Goal: Use online tool/utility: Utilize a website feature to perform a specific function

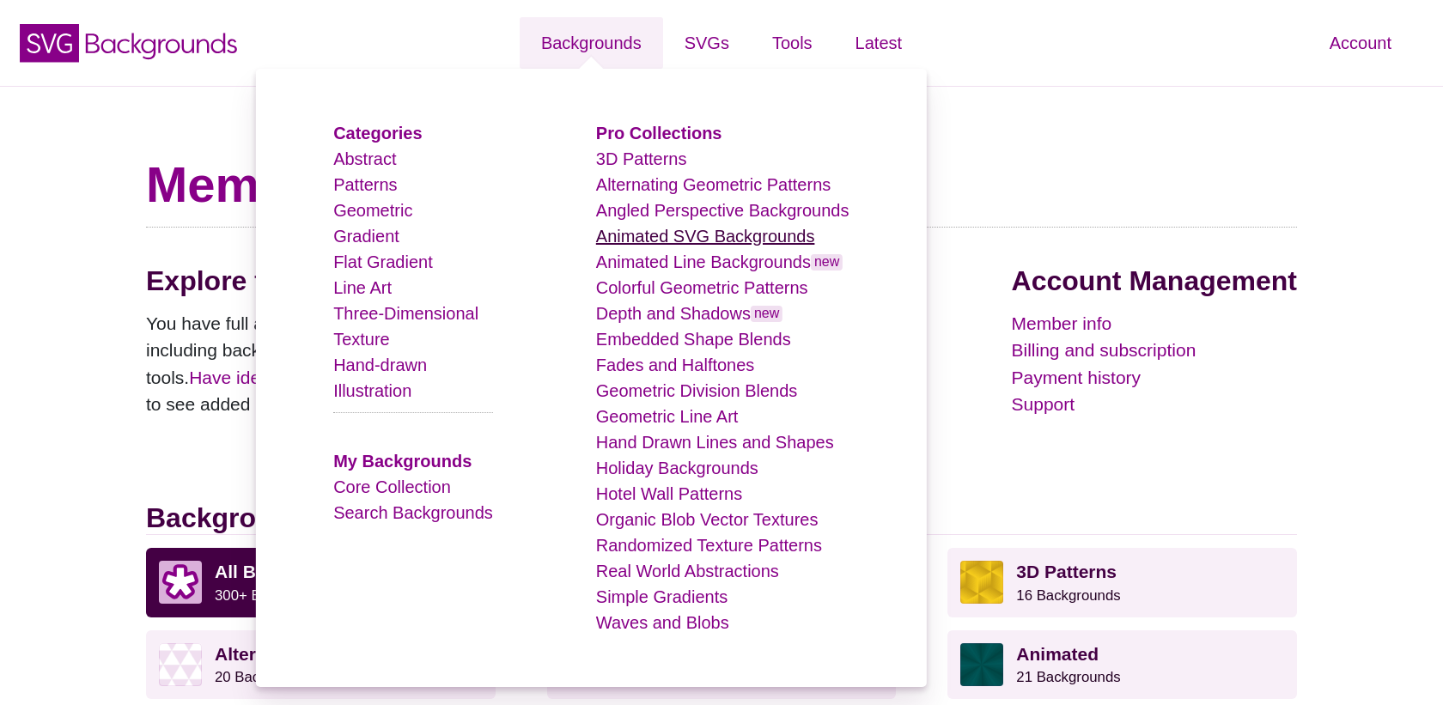
click at [651, 236] on link "Animated SVG Backgrounds" at bounding box center [705, 236] width 219 height 19
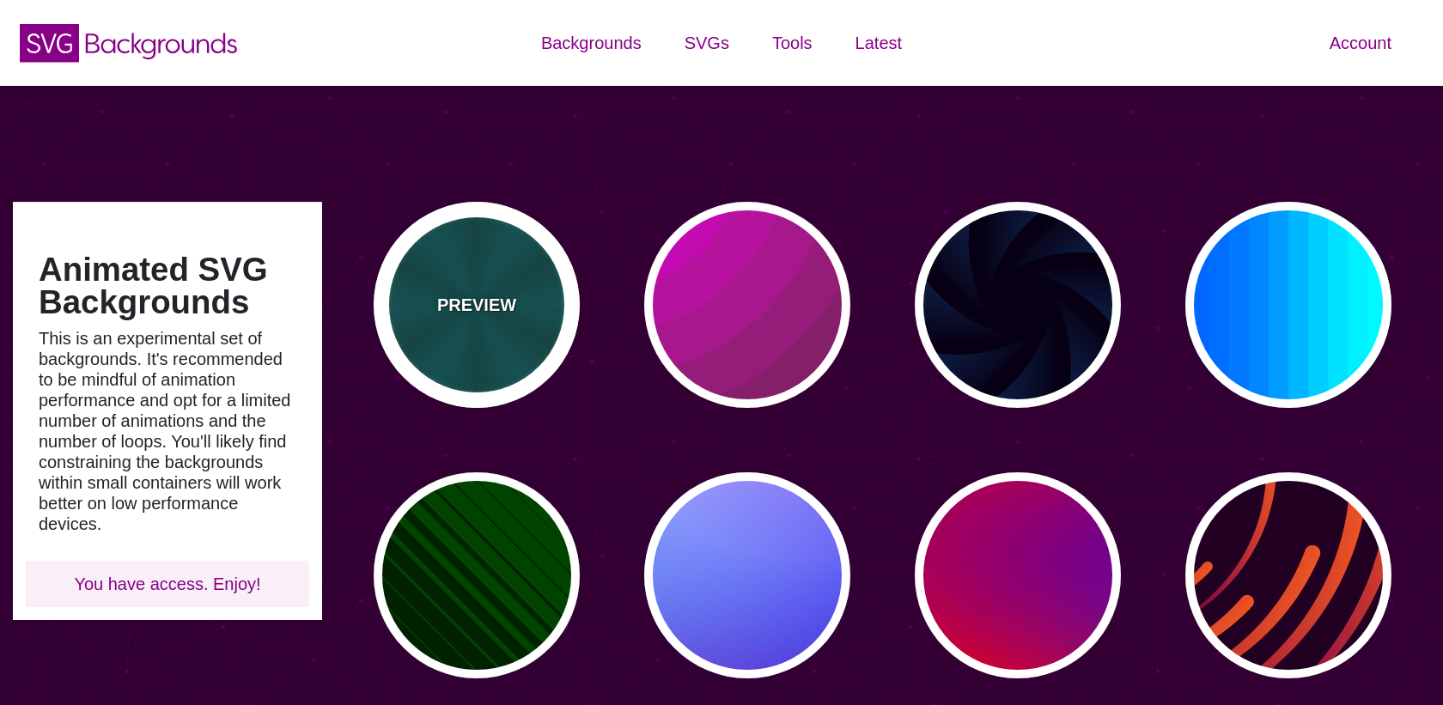
scroll to position [57, 0]
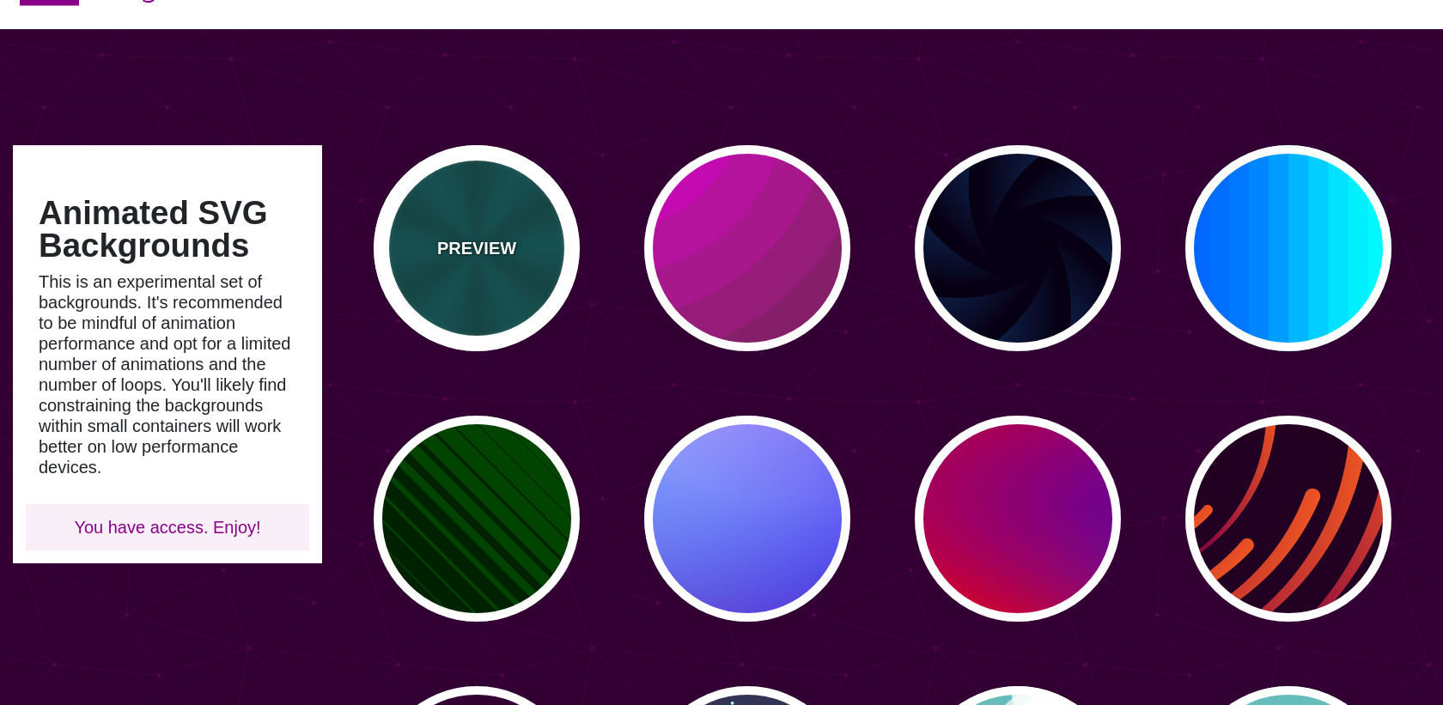
click at [480, 277] on div "PREVIEW" at bounding box center [477, 248] width 206 height 206
type input "#004444"
type input "#006666"
type input "5"
type input "0.2"
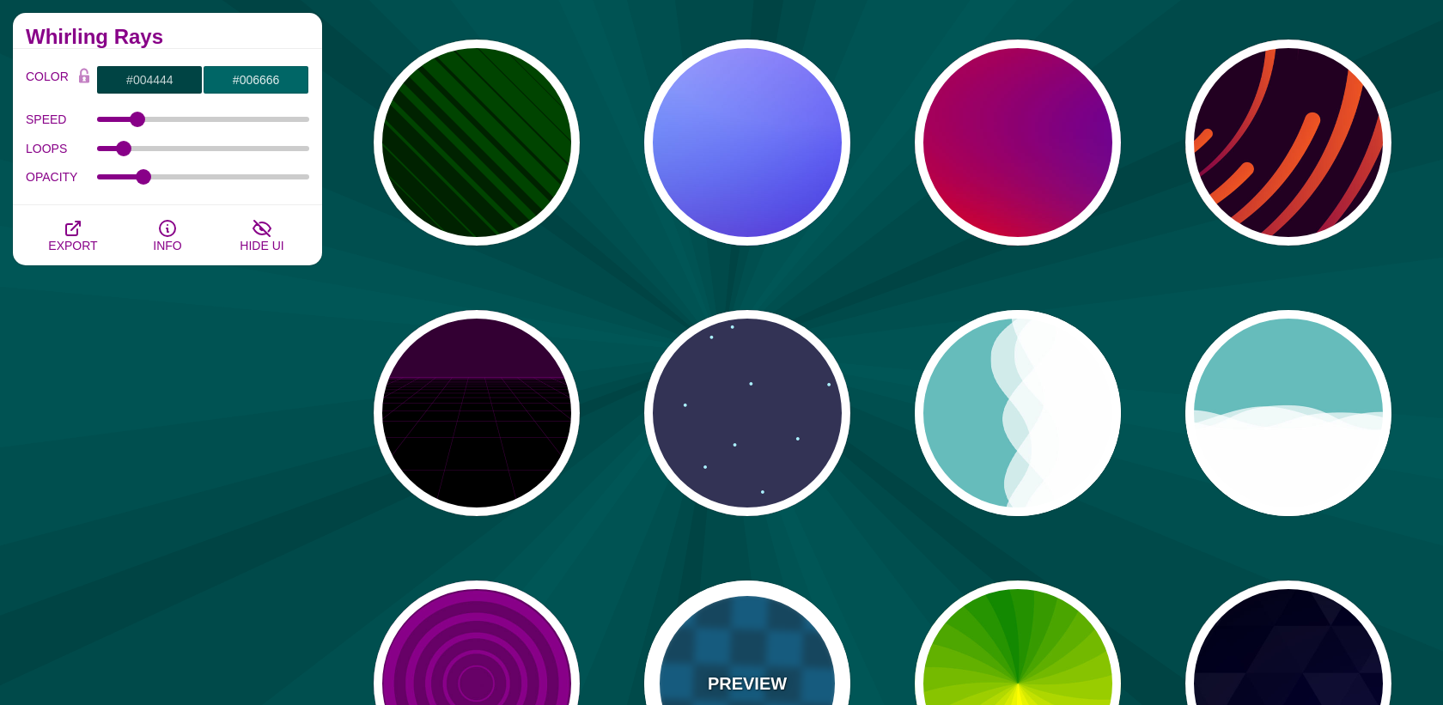
scroll to position [586, 0]
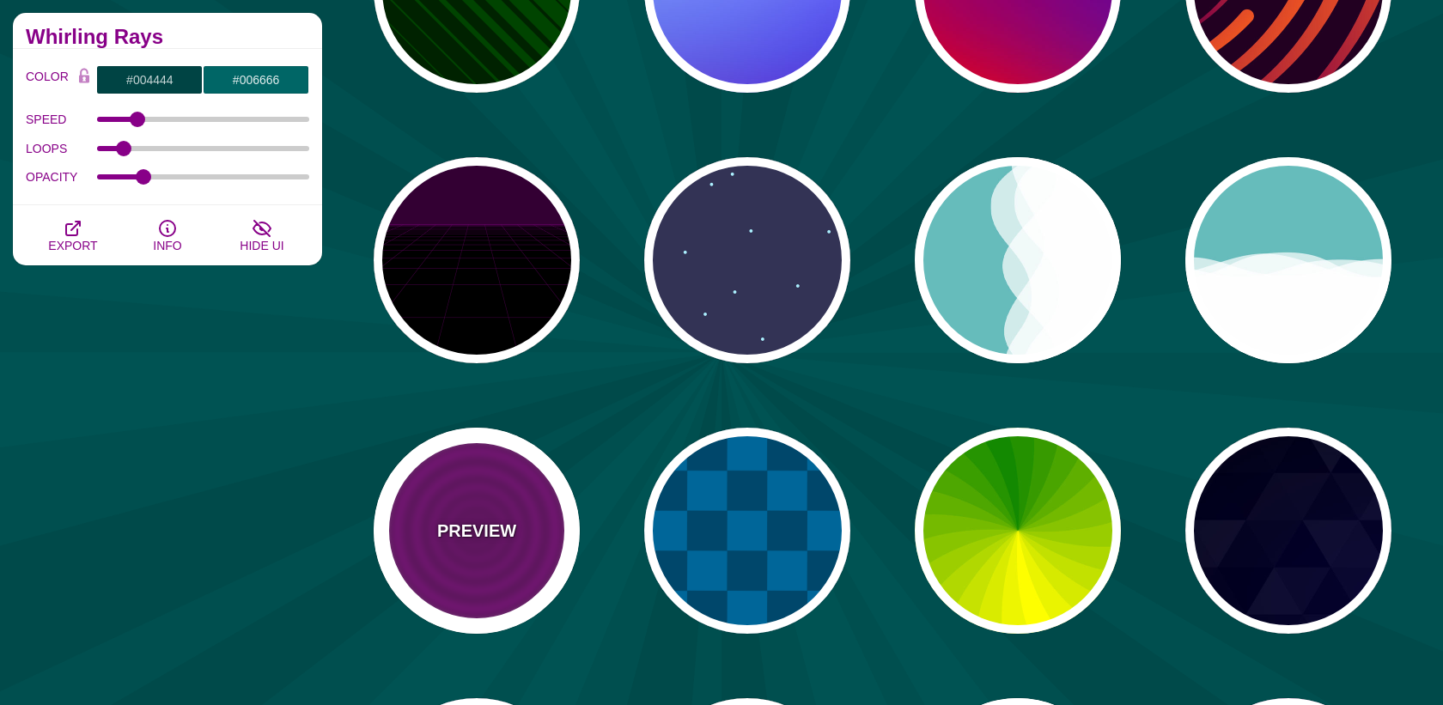
click at [514, 547] on div "PREVIEW" at bounding box center [477, 531] width 206 height 206
type input "#880088"
type input "#660066"
type input "15"
type input "0"
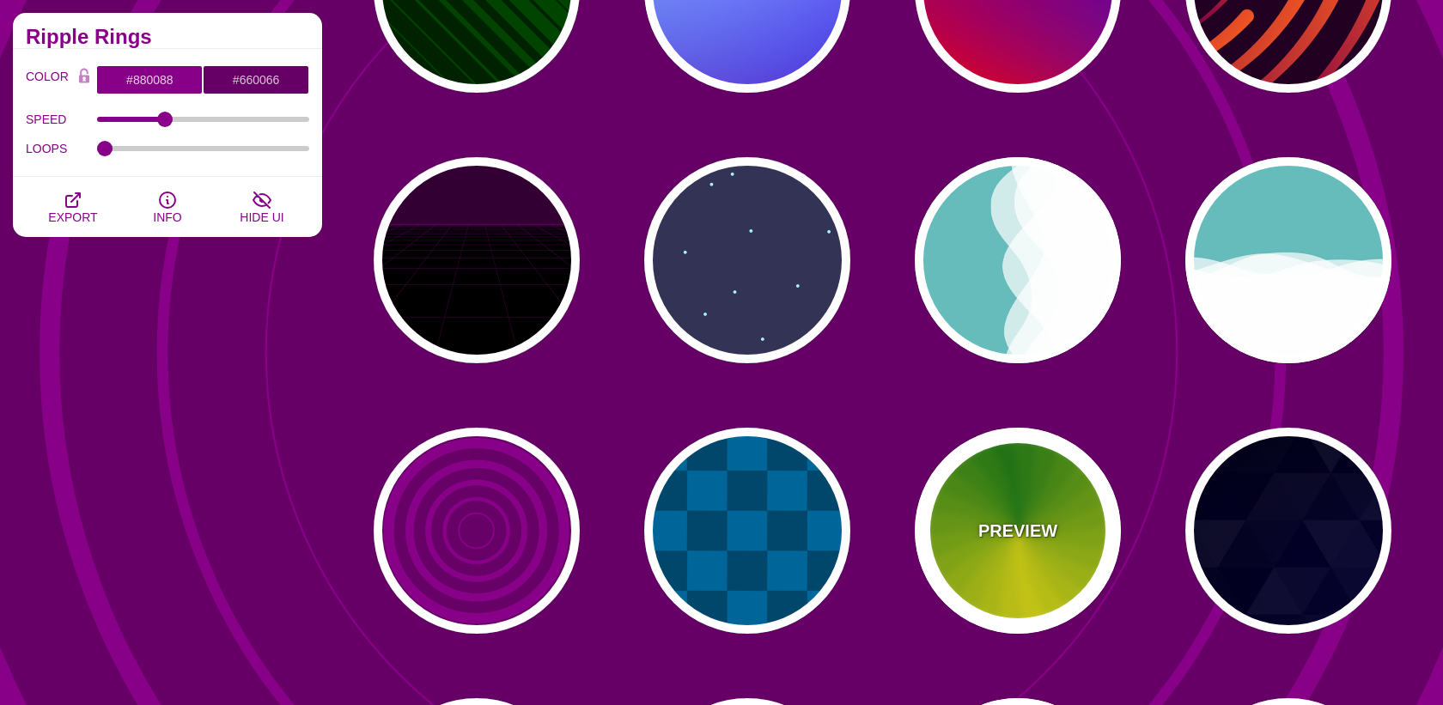
click at [1103, 548] on div "PREVIEW" at bounding box center [1018, 531] width 206 height 206
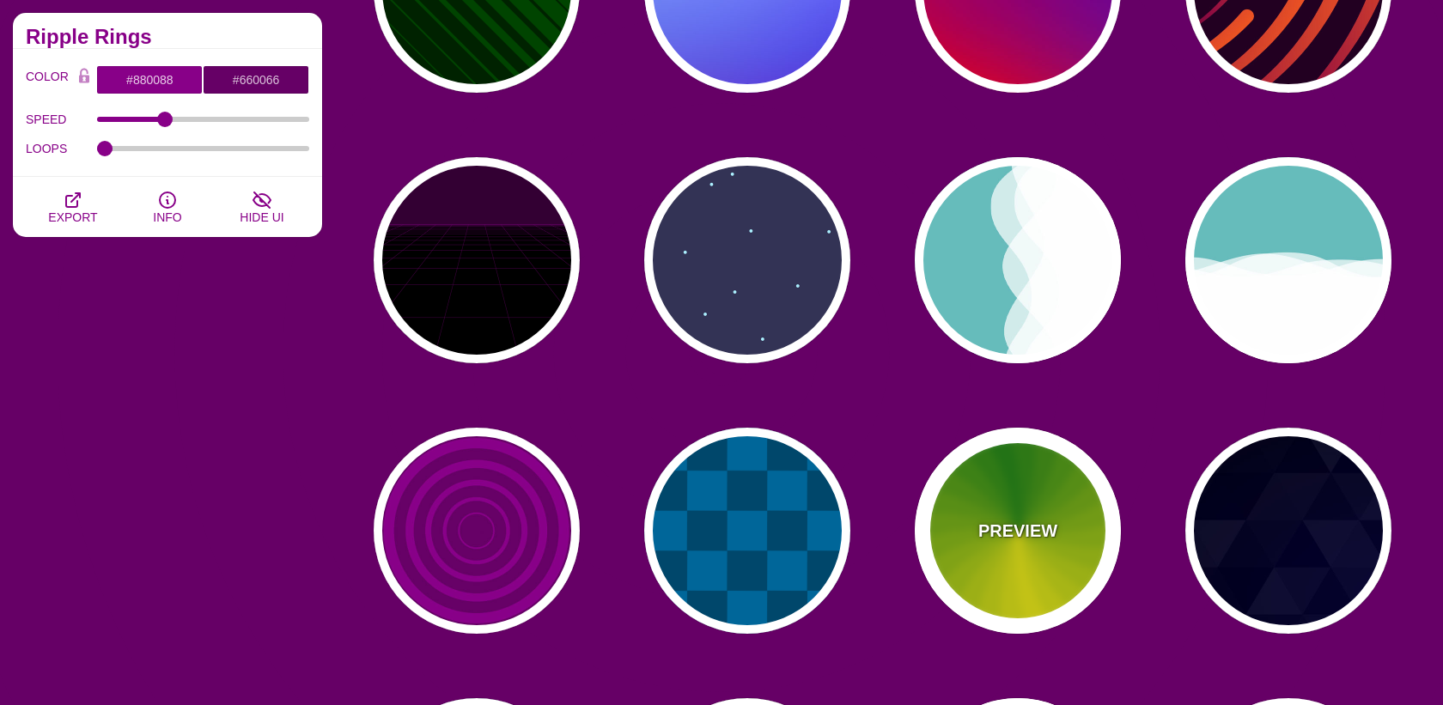
type input "#118800"
type input "#FFFF00"
type input "4.8"
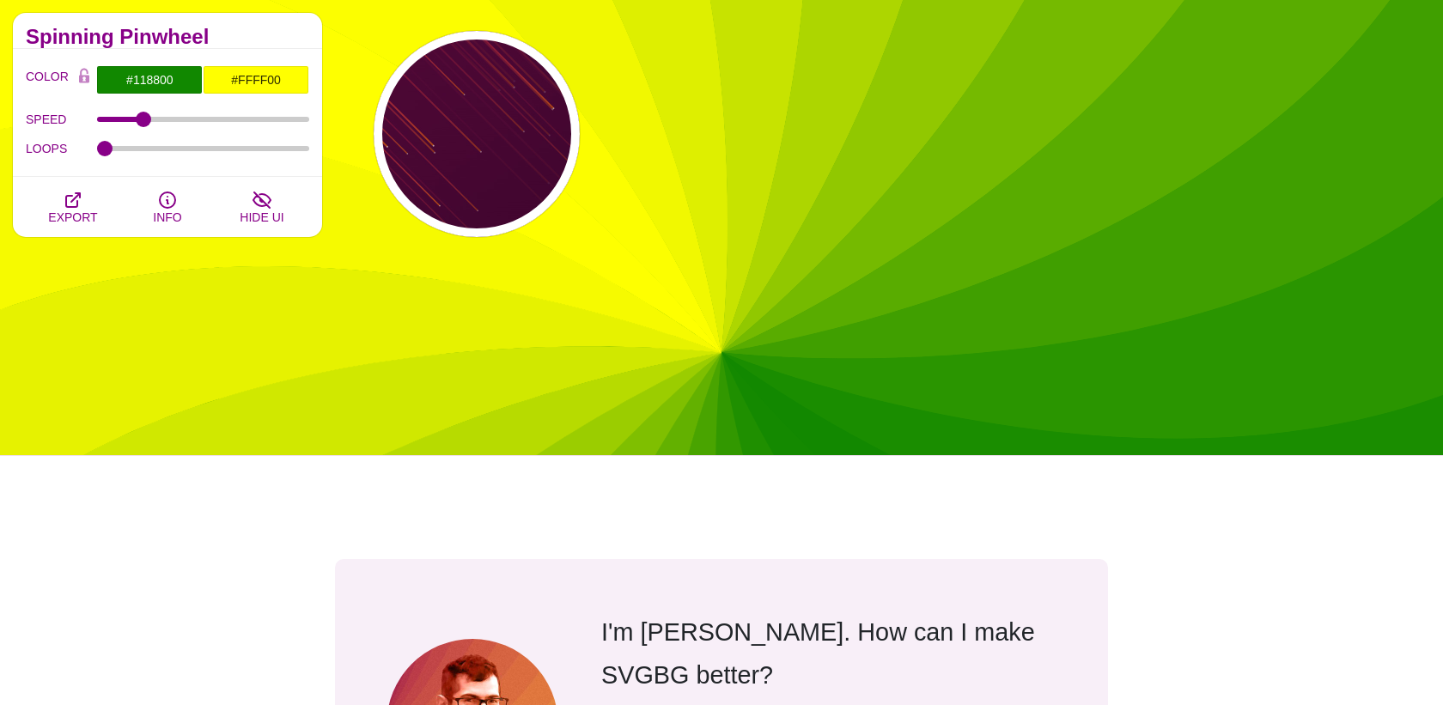
scroll to position [0, 0]
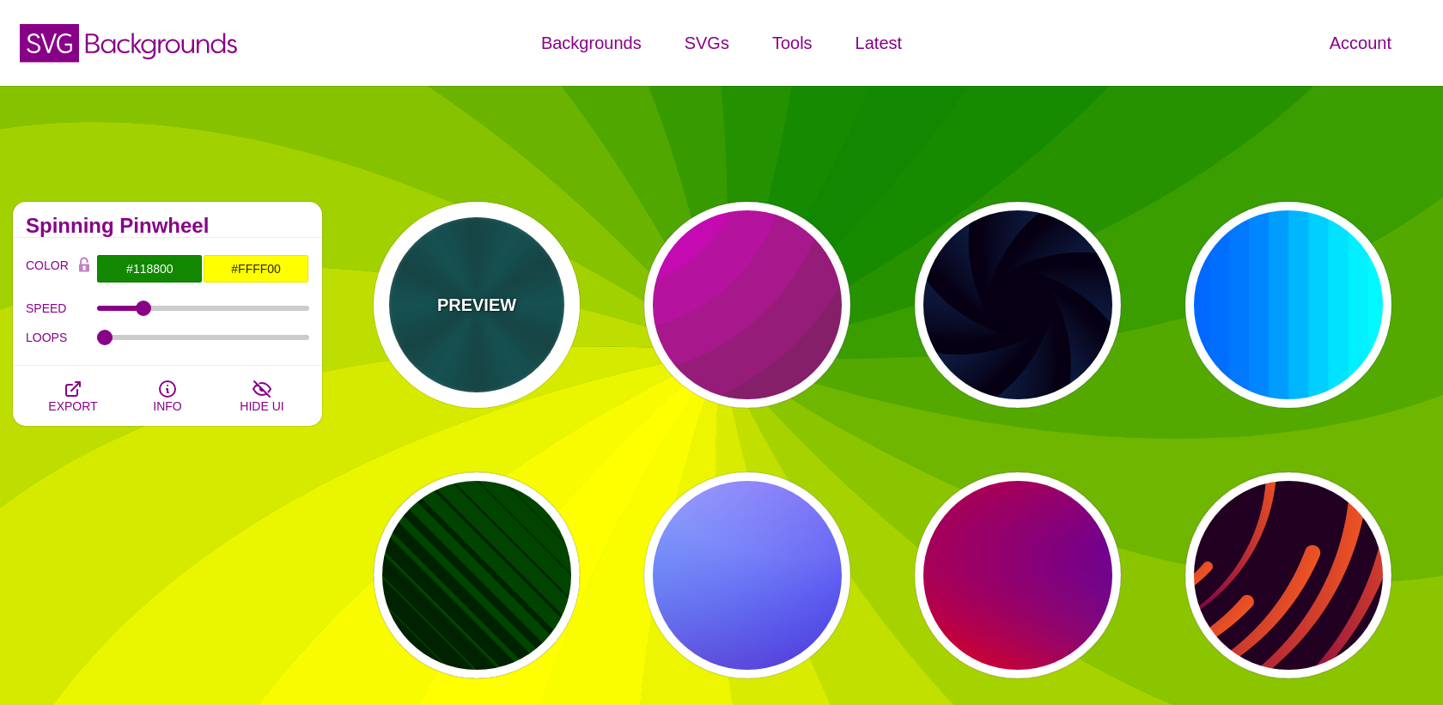
click at [489, 312] on p "PREVIEW" at bounding box center [476, 305] width 79 height 26
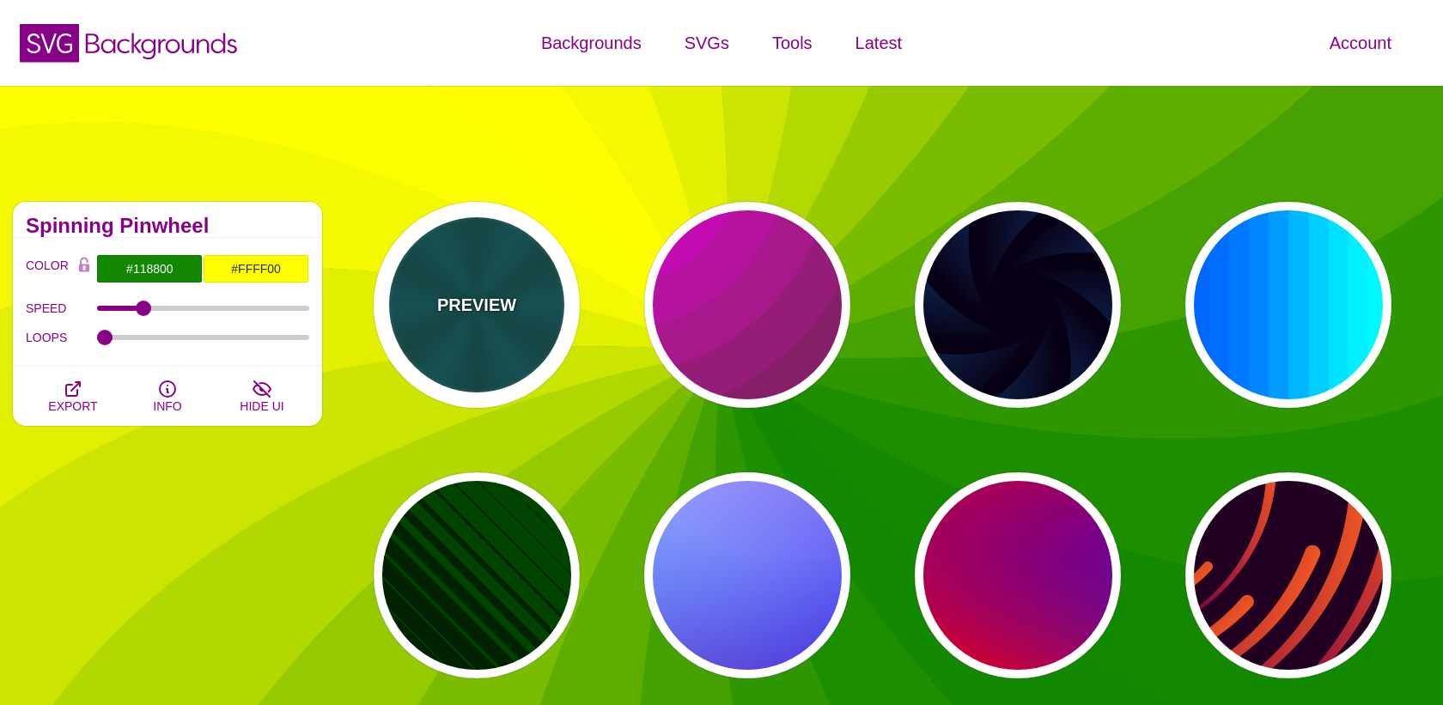
type input "#004444"
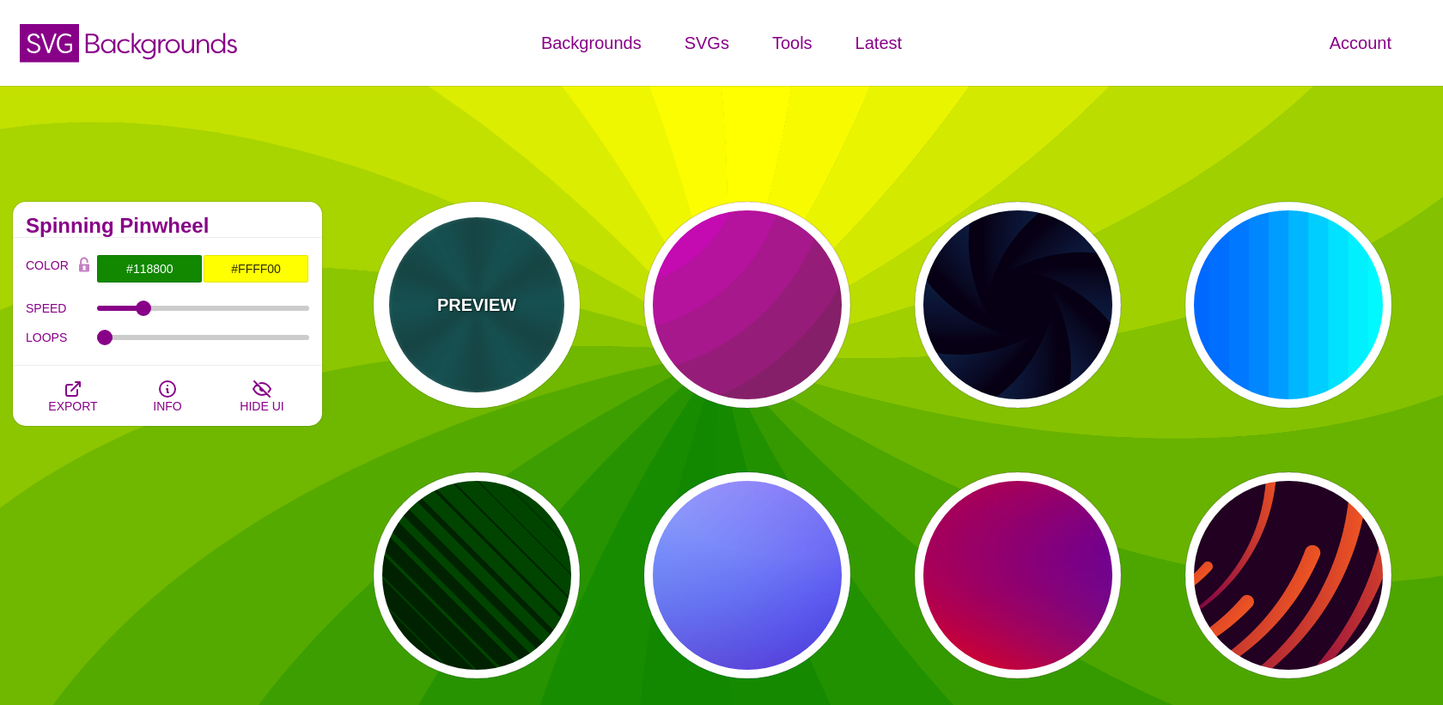
type input "#006666"
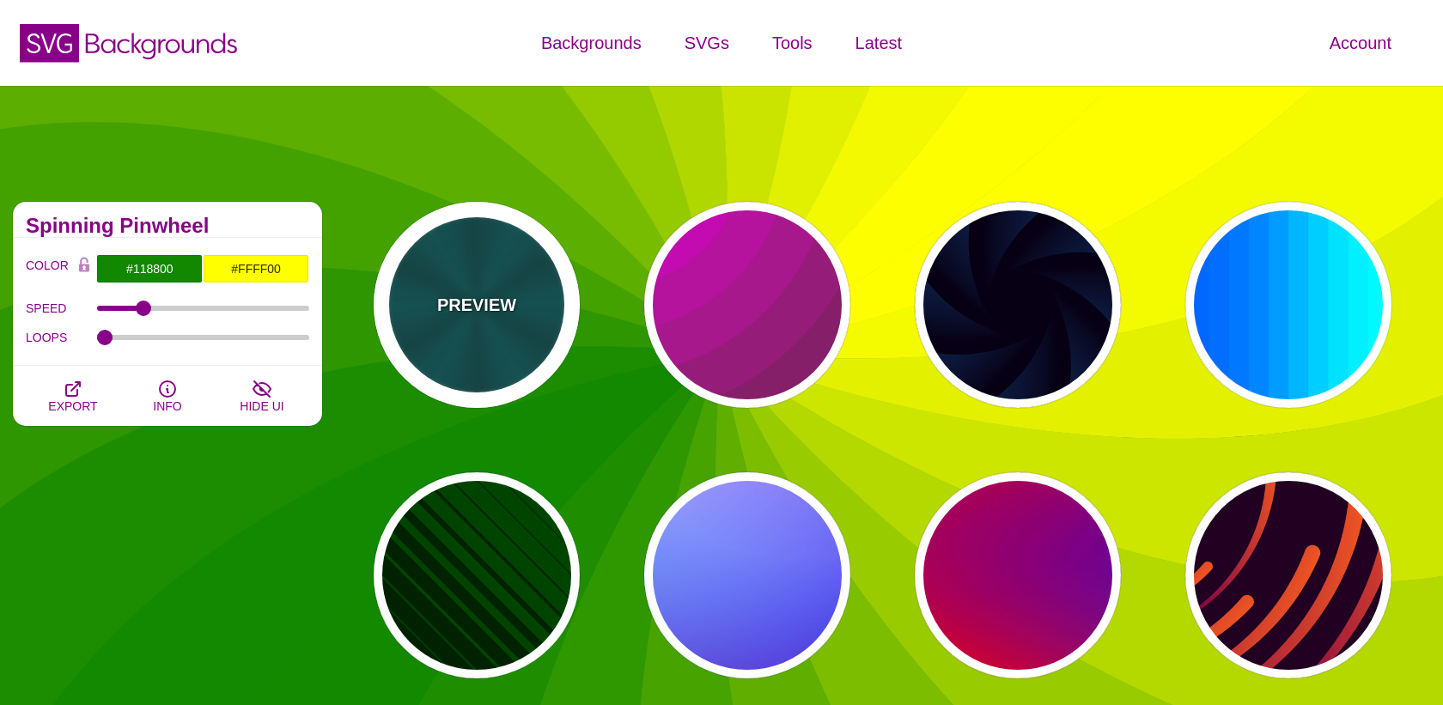
type input "5"
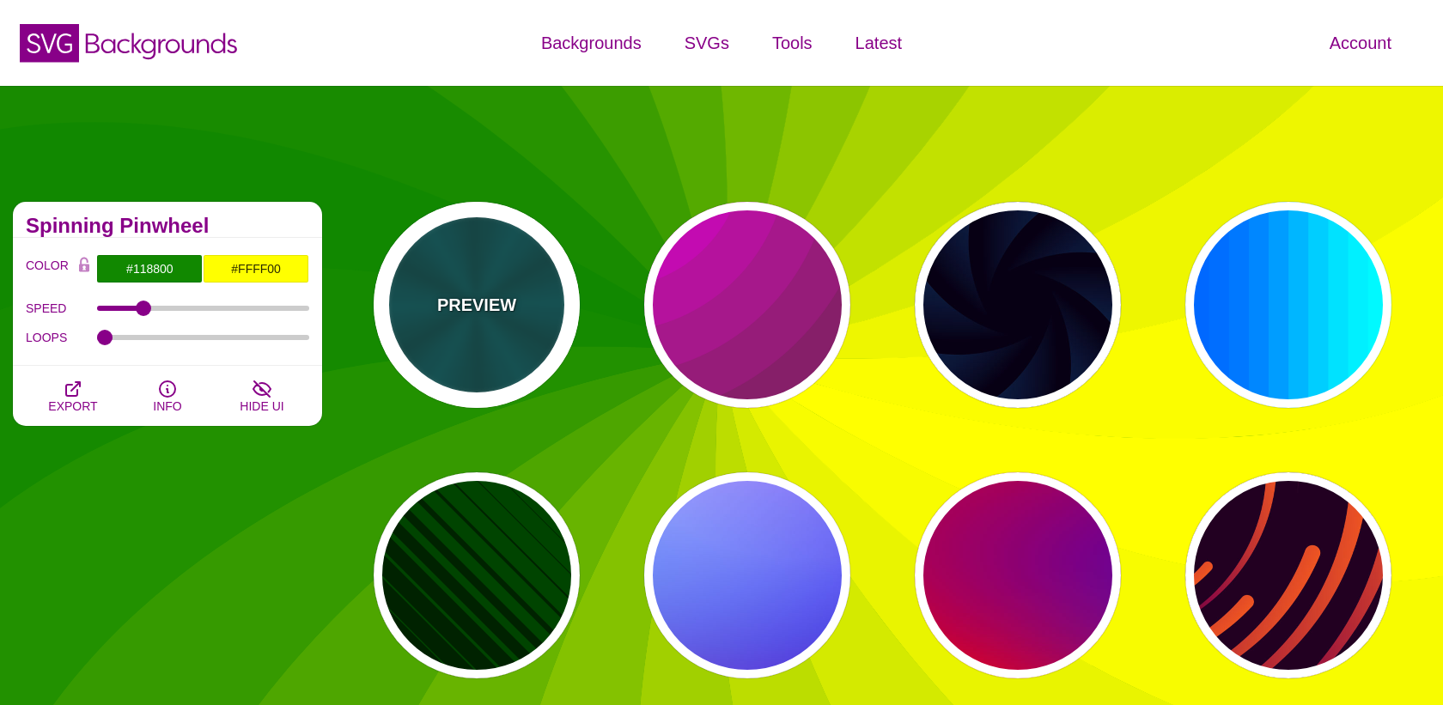
type input "1"
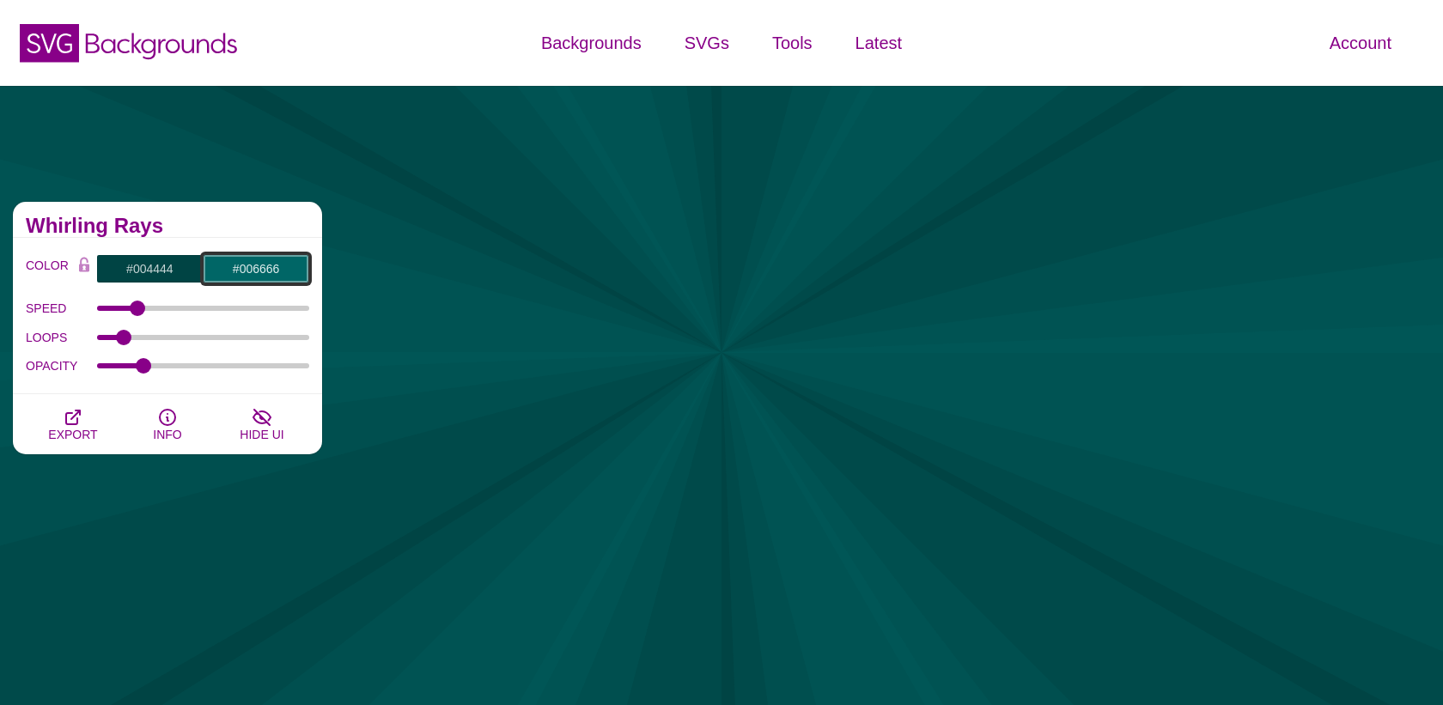
click at [249, 263] on input "#006666" at bounding box center [256, 268] width 106 height 29
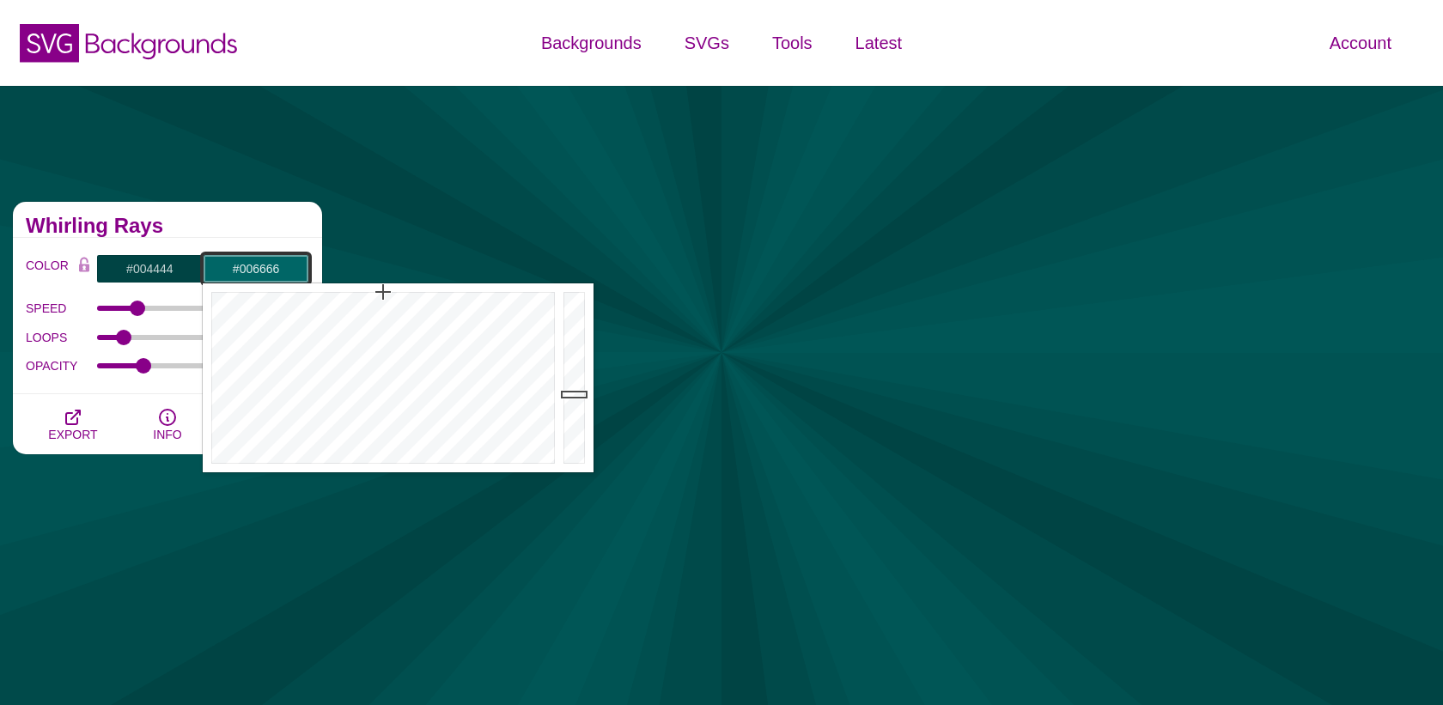
click at [249, 263] on input "#006666" at bounding box center [256, 268] width 106 height 29
paste input "FFEFD7"
type input "#FFEFD7"
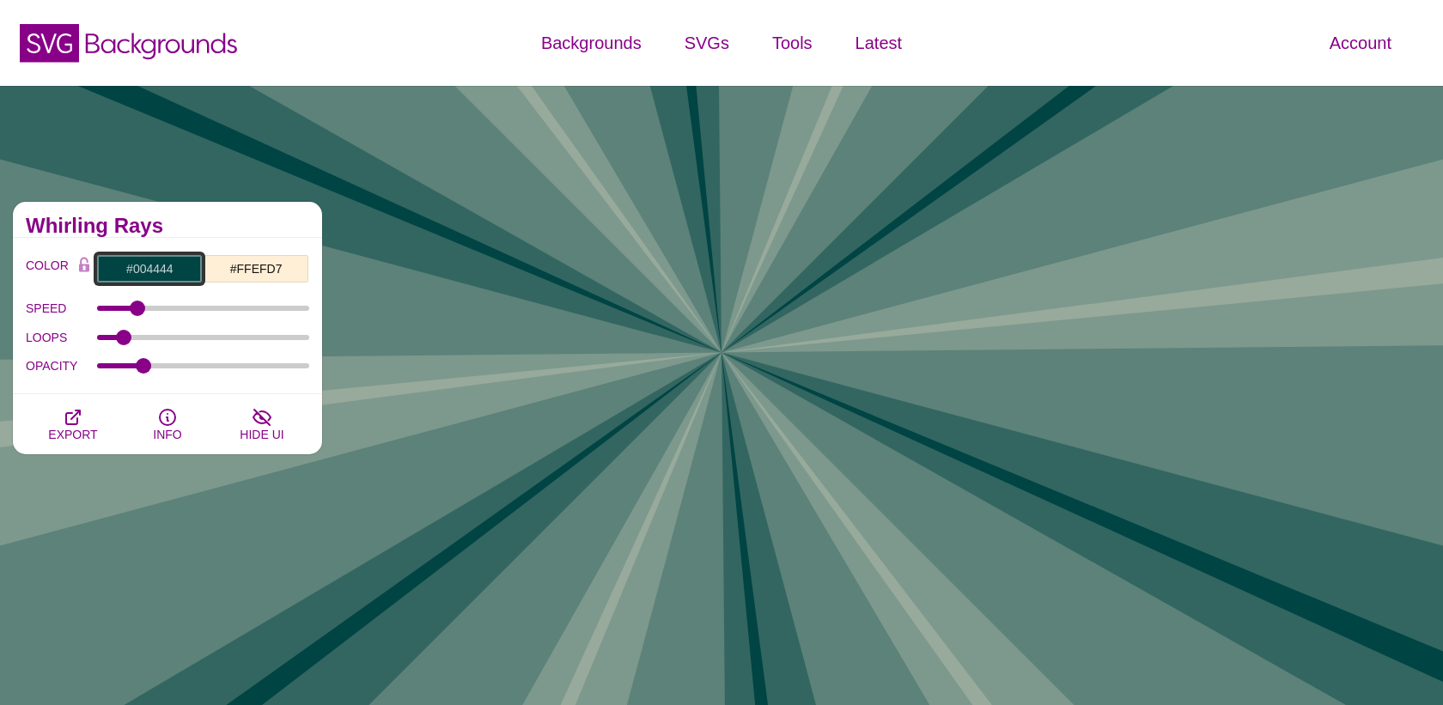
click at [160, 265] on input "#004444" at bounding box center [149, 268] width 106 height 29
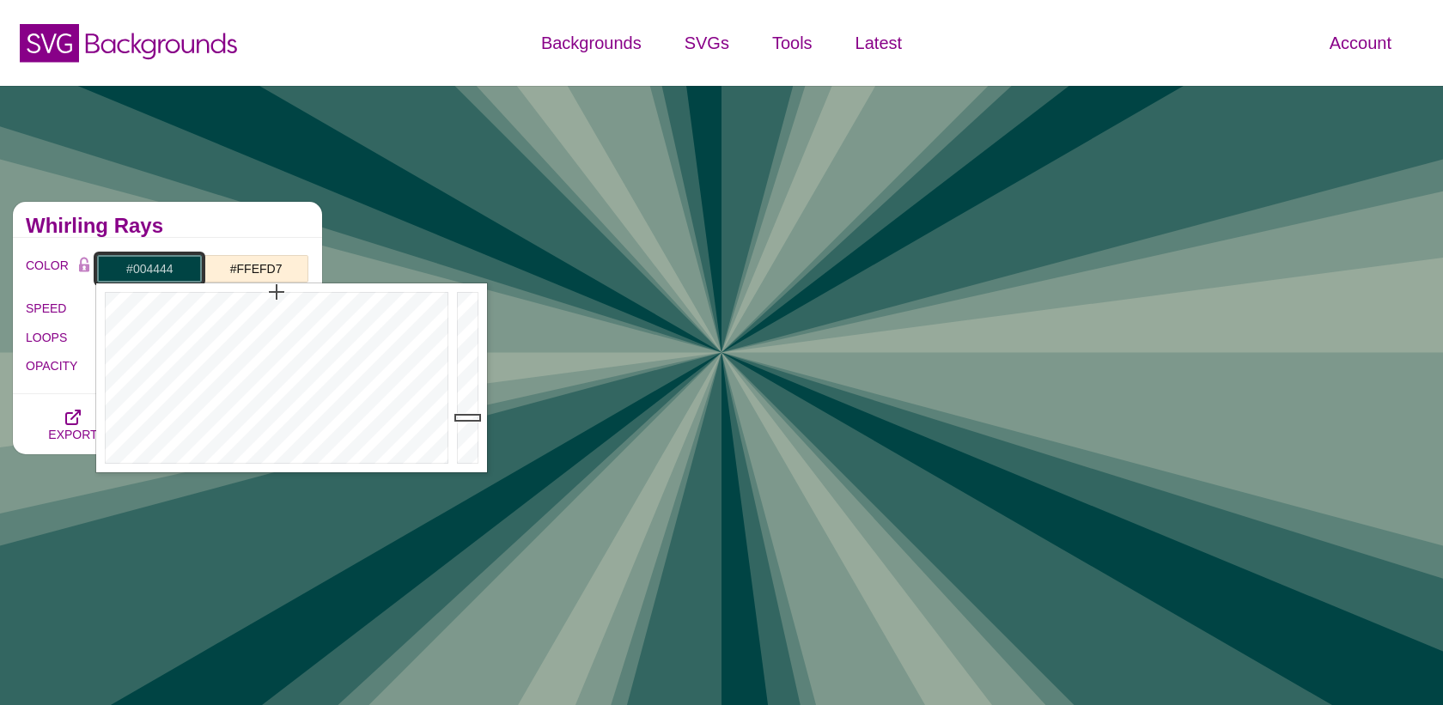
click at [160, 265] on input "#004444" at bounding box center [149, 268] width 106 height 29
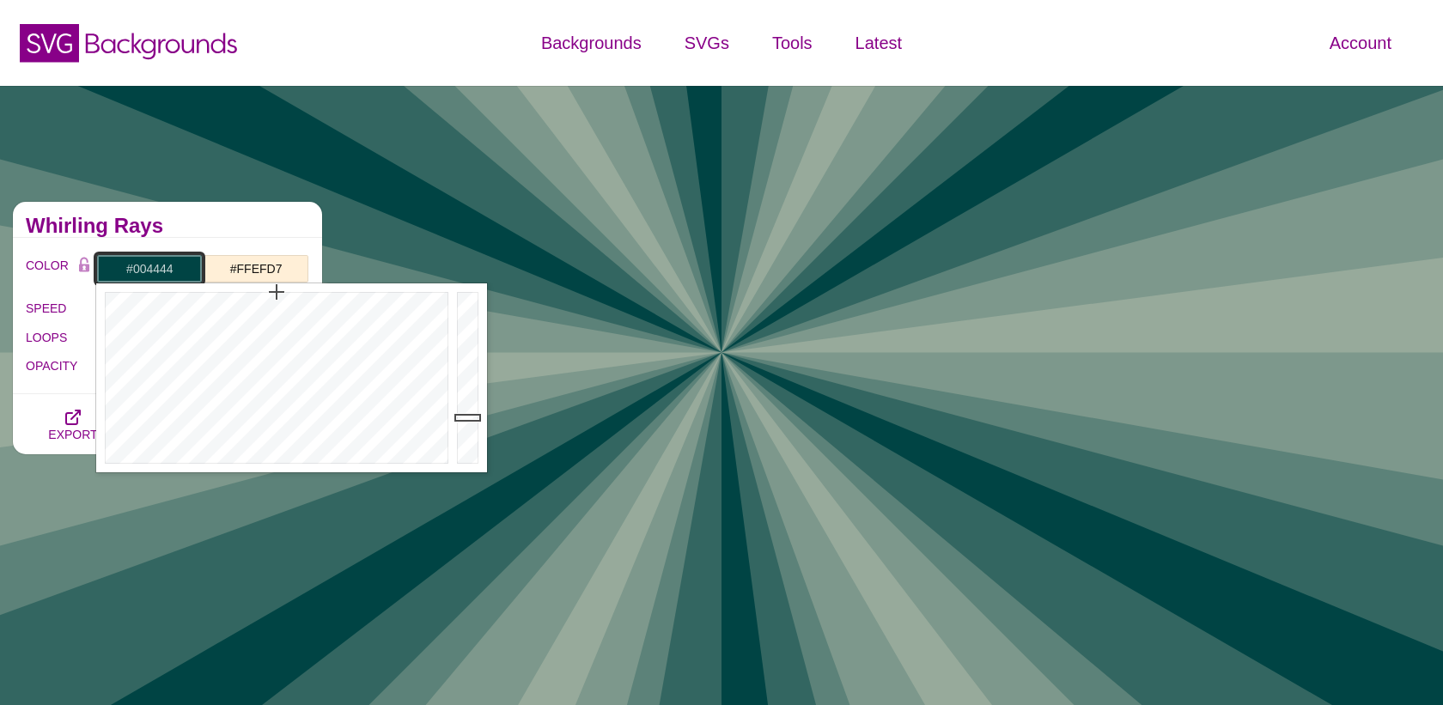
click at [160, 265] on input "#004444" at bounding box center [149, 268] width 106 height 29
paste input "FFAF37"
type input "#FFAF37"
click at [228, 229] on h2 "Whirling Rays" at bounding box center [167, 226] width 283 height 14
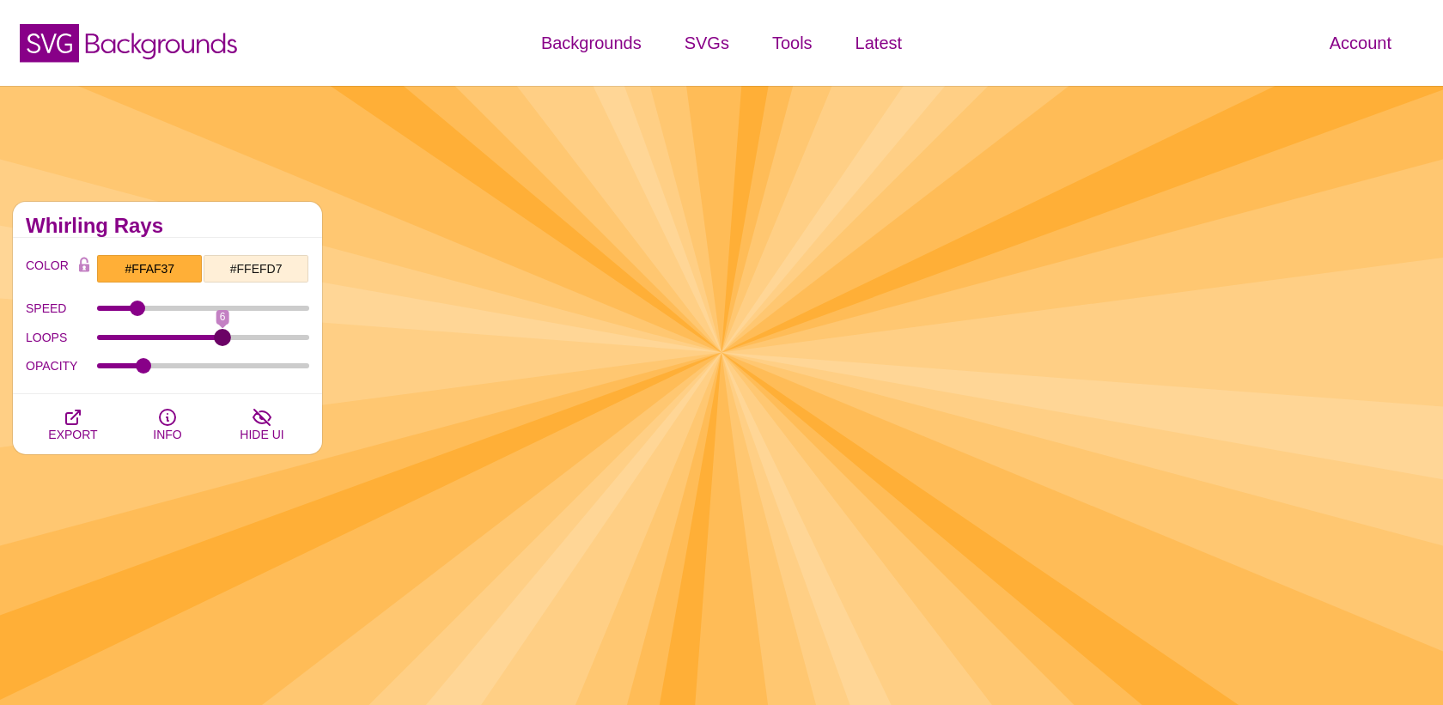
drag, startPoint x: 128, startPoint y: 335, endPoint x: 228, endPoint y: 335, distance: 100.5
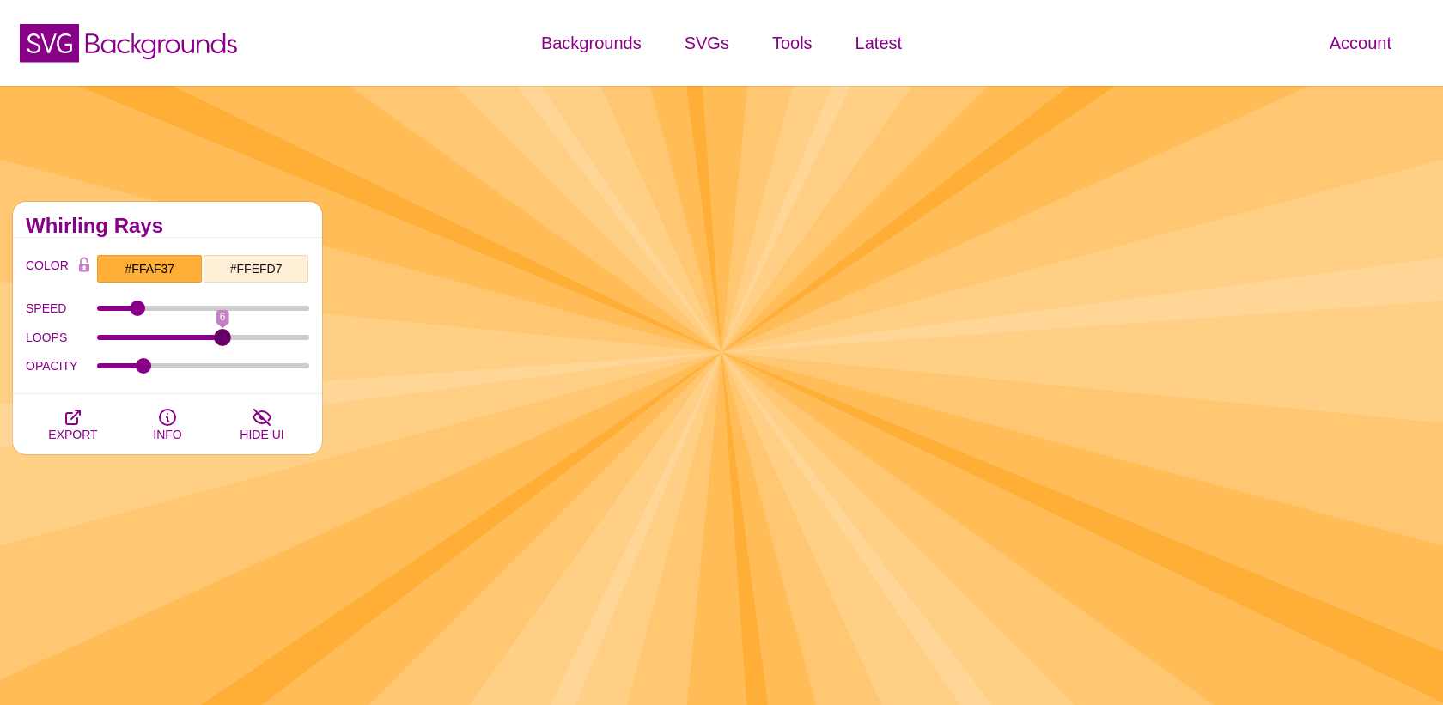
click at [228, 335] on input "LOOPS" at bounding box center [203, 337] width 213 height 7
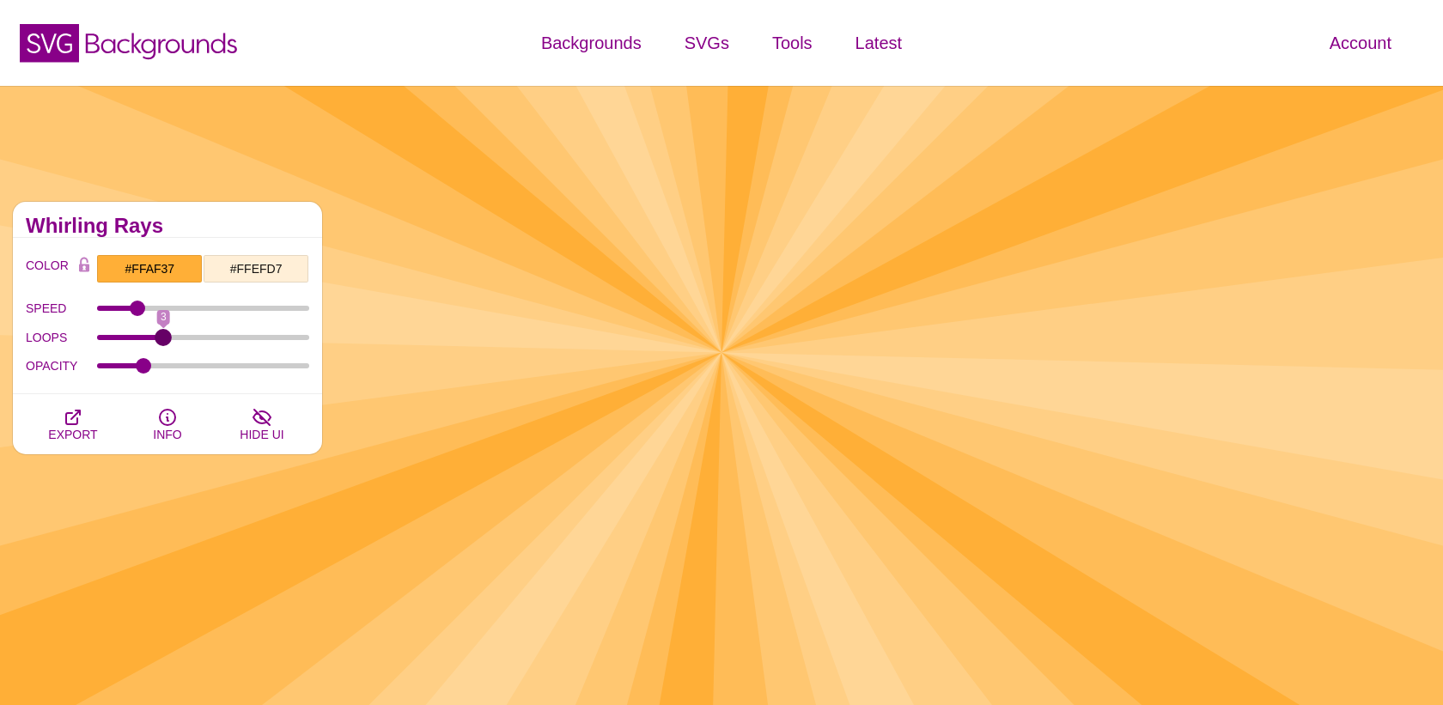
drag, startPoint x: 228, startPoint y: 335, endPoint x: 165, endPoint y: 350, distance: 64.6
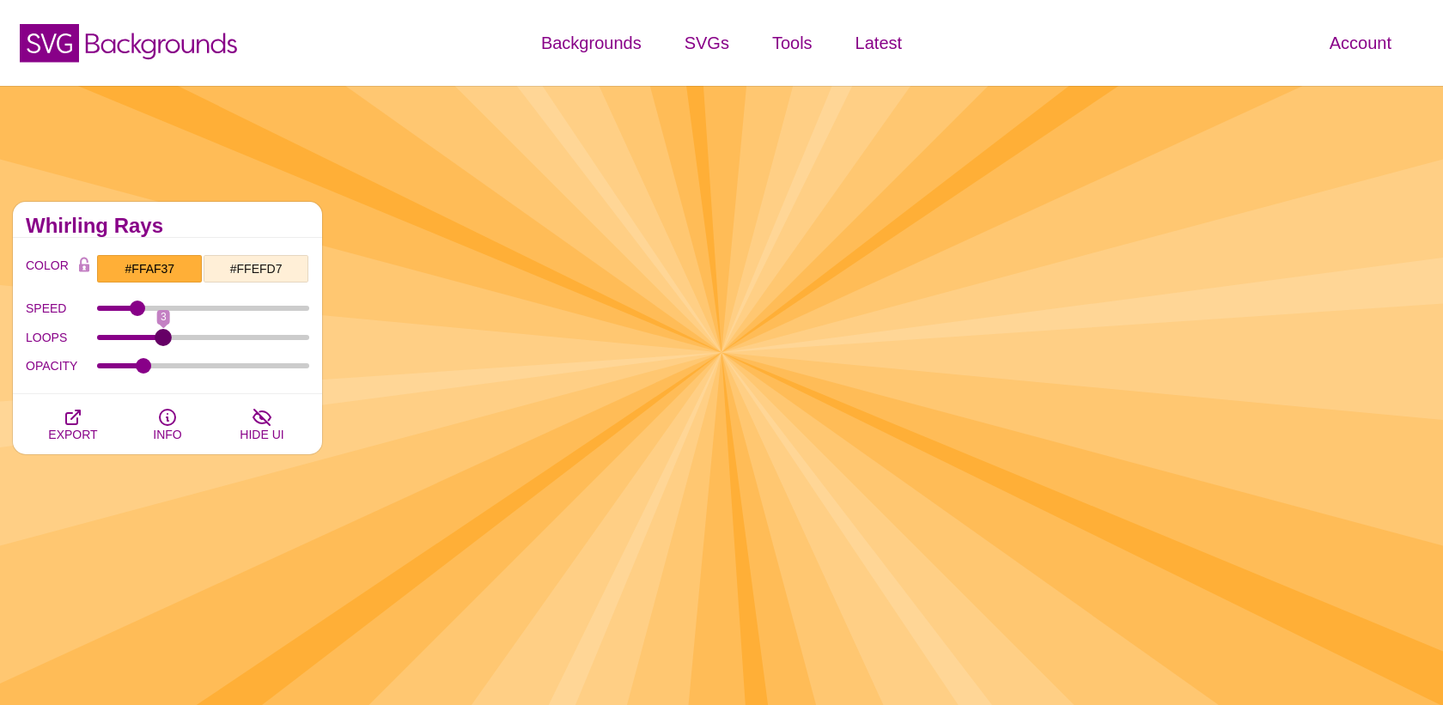
type input "3"
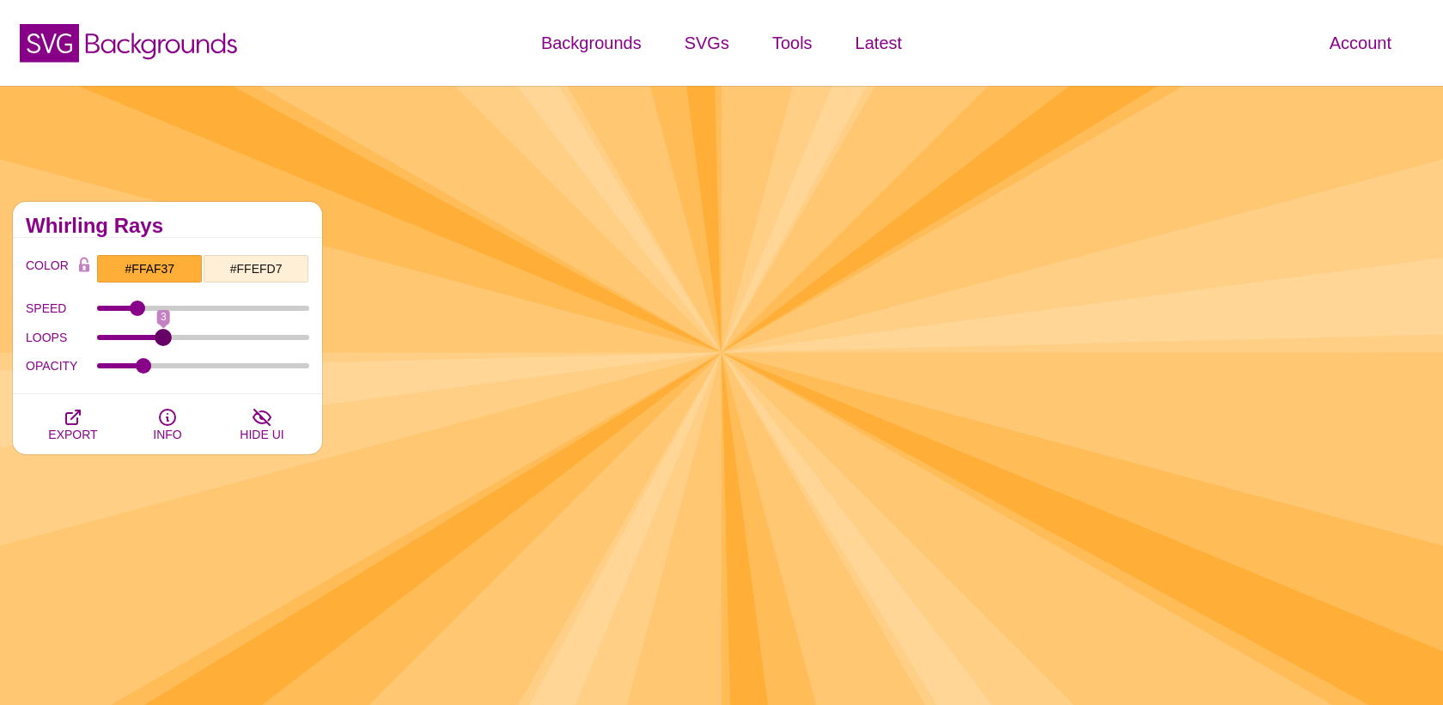
click at [165, 341] on input "LOOPS" at bounding box center [203, 337] width 213 height 7
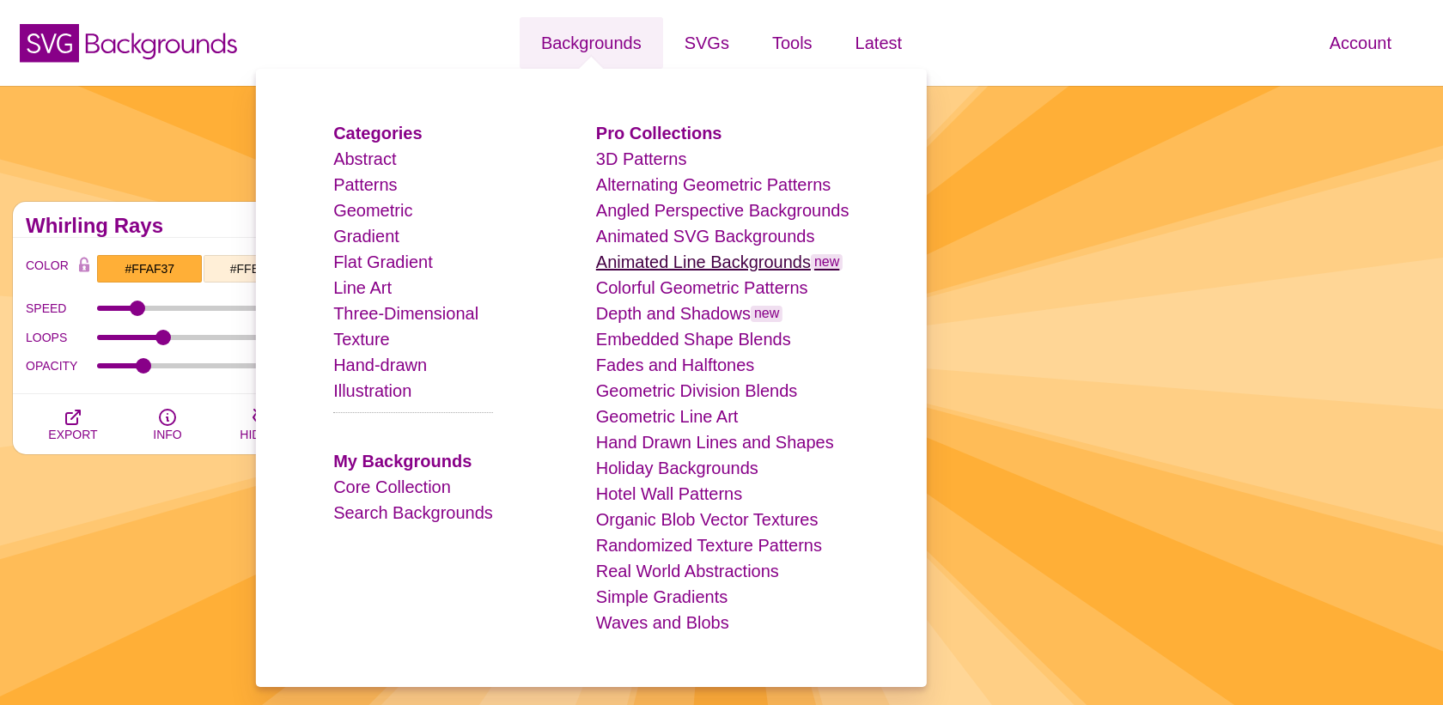
click at [668, 266] on link "Animated Line Backgrounds new" at bounding box center [719, 262] width 247 height 19
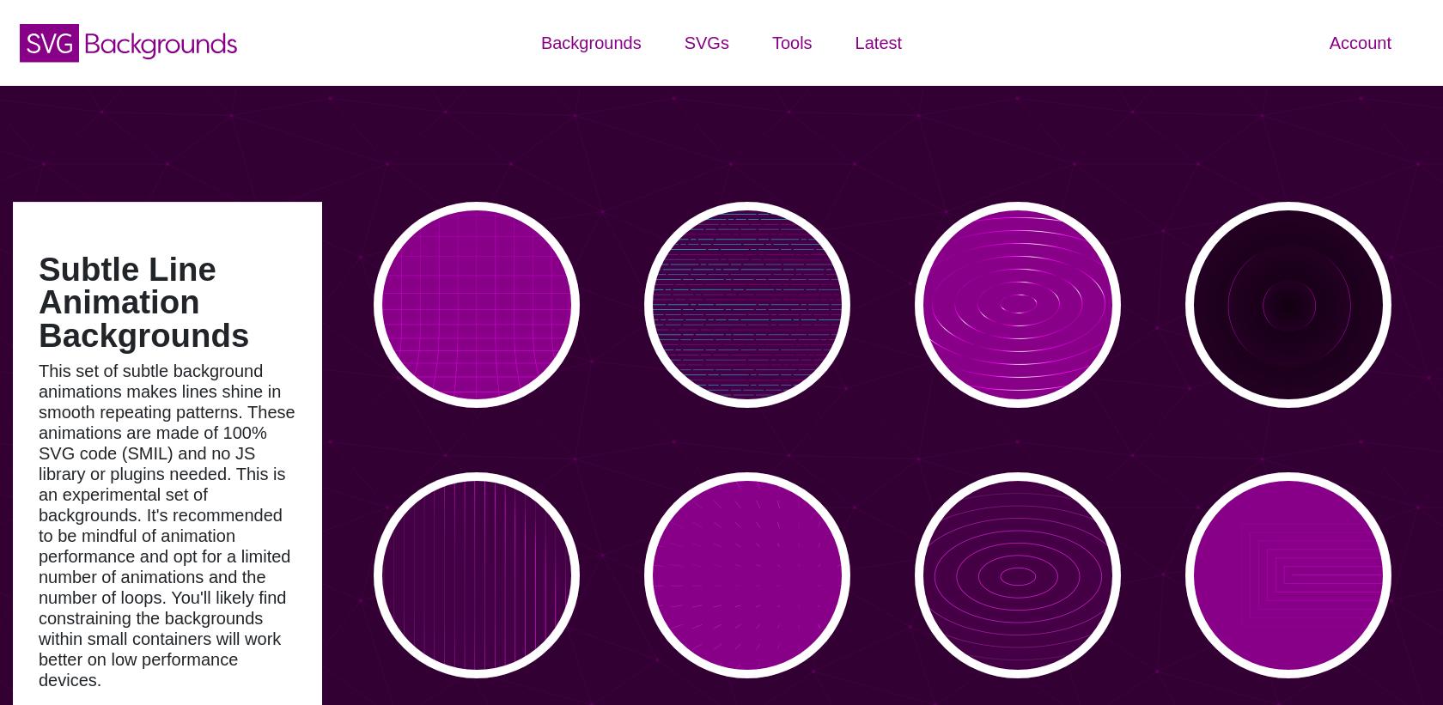
type input "#450057"
